Goal: Task Accomplishment & Management: Manage account settings

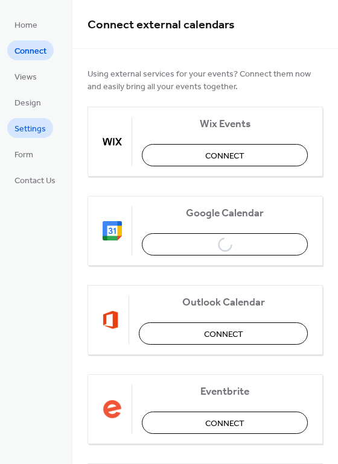
click at [36, 133] on span "Settings" at bounding box center [29, 129] width 31 height 13
